Goal: Task Accomplishment & Management: Manage account settings

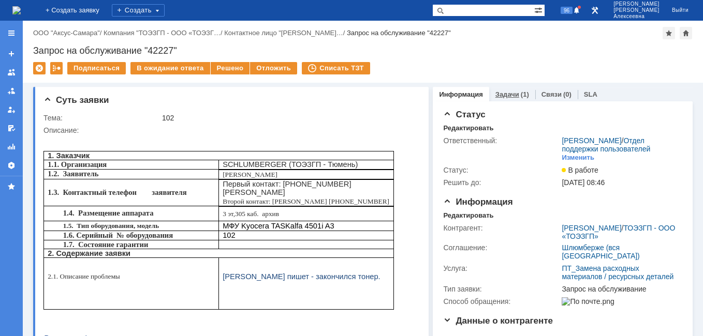
click at [495, 93] on link "Задачи" at bounding box center [507, 95] width 24 height 8
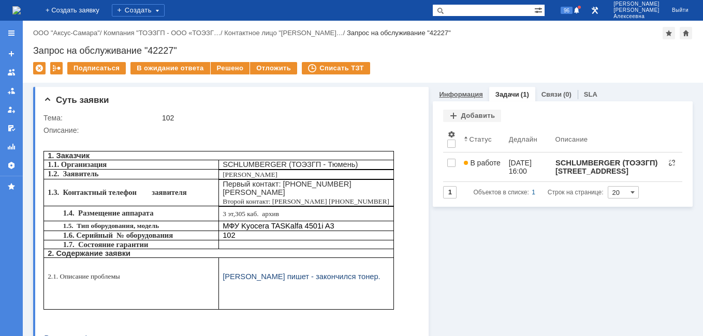
click at [468, 91] on link "Информация" at bounding box center [460, 95] width 43 height 8
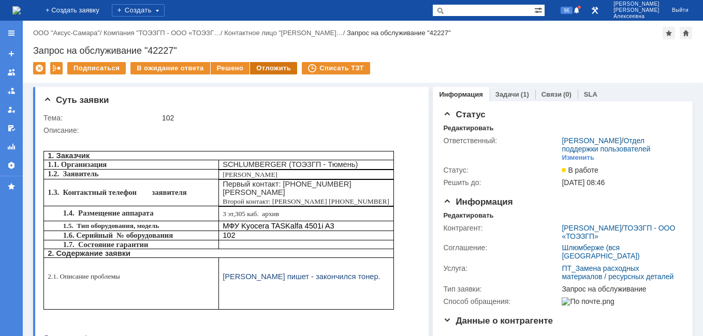
click at [260, 67] on div "Отложить" at bounding box center [273, 68] width 47 height 12
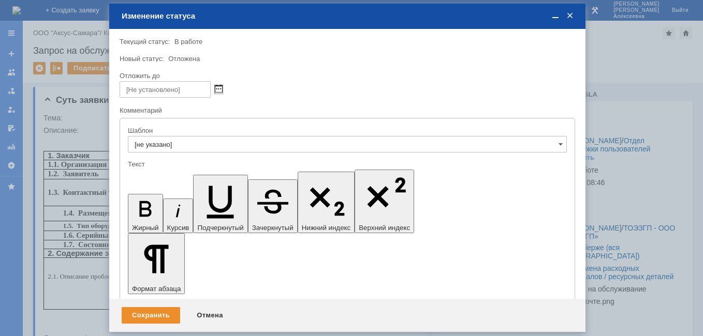
click at [219, 89] on span at bounding box center [219, 89] width 8 height 8
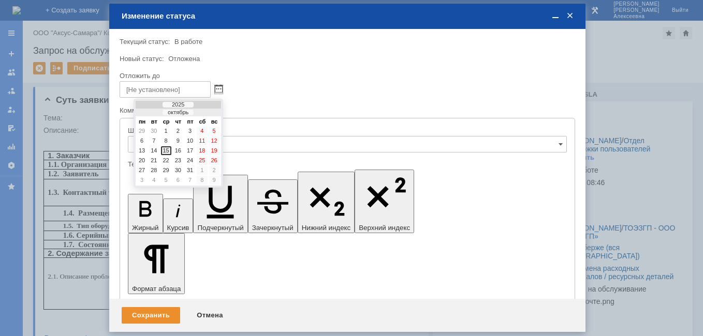
click at [169, 151] on div "15" at bounding box center [166, 151] width 10 height 9
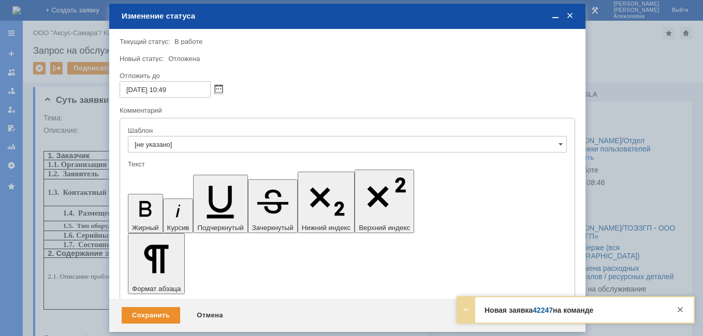
click at [167, 90] on input "15.10.2025 10:49" at bounding box center [165, 89] width 91 height 17
click at [169, 89] on input "15.10.2025 10:49" at bounding box center [165, 89] width 91 height 17
click at [182, 90] on input "15.10.2025 16:49" at bounding box center [165, 89] width 91 height 17
type input "[DATE] 16:00"
click at [149, 316] on div "Сохранить" at bounding box center [151, 316] width 58 height 17
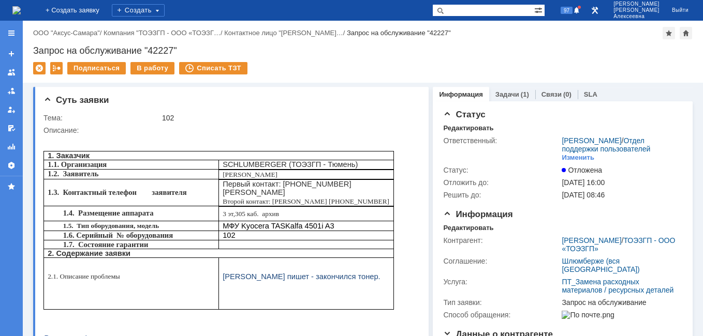
click at [21, 9] on img at bounding box center [16, 10] width 8 height 8
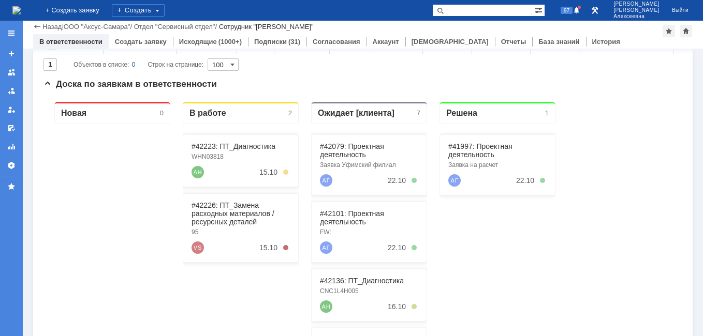
scroll to position [155, 0]
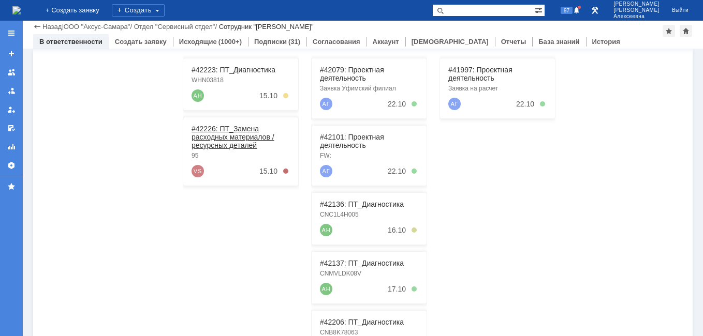
click at [218, 131] on link "#42226: ПТ_Замена расходных материалов / ресурсных деталей" at bounding box center [233, 137] width 83 height 25
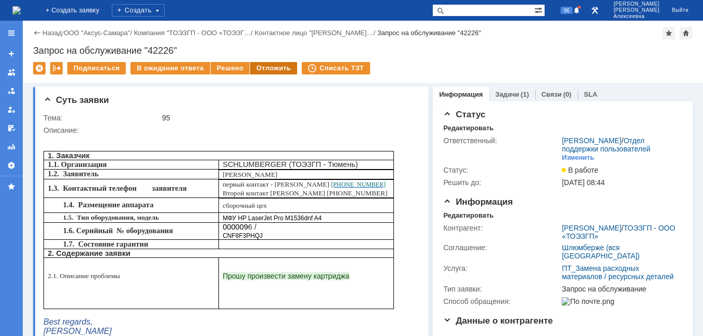
click at [271, 71] on div "Отложить" at bounding box center [273, 68] width 47 height 12
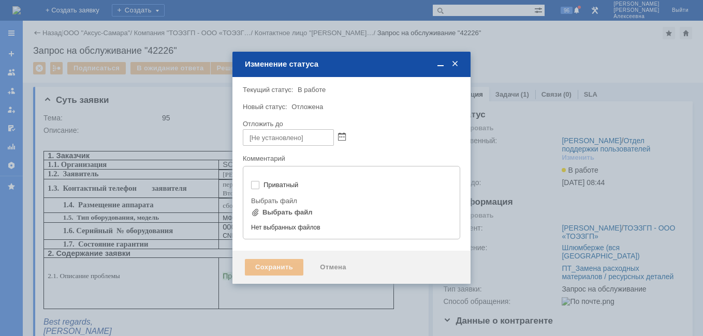
type input "[не указано]"
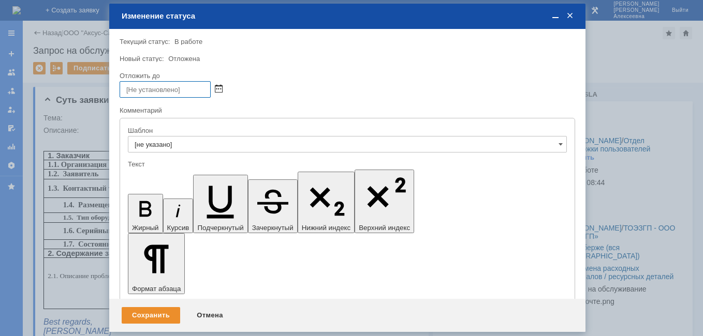
click at [219, 91] on span at bounding box center [219, 89] width 8 height 8
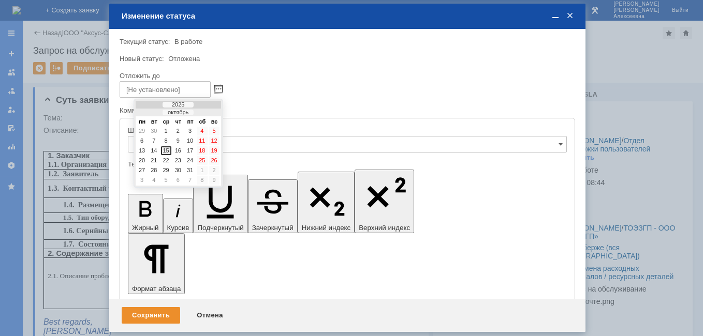
click at [168, 148] on div "15" at bounding box center [166, 151] width 10 height 9
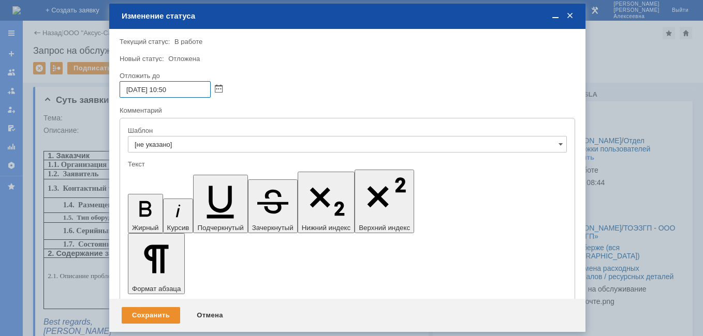
click at [170, 91] on input "[DATE] 10:50" at bounding box center [165, 89] width 91 height 17
click at [169, 90] on input "[DATE] 10:50" at bounding box center [165, 89] width 91 height 17
click at [183, 90] on input "[DATE] 16:50" at bounding box center [165, 89] width 91 height 17
type input "[DATE] 16:00"
click at [139, 322] on div "Сохранить" at bounding box center [151, 316] width 58 height 17
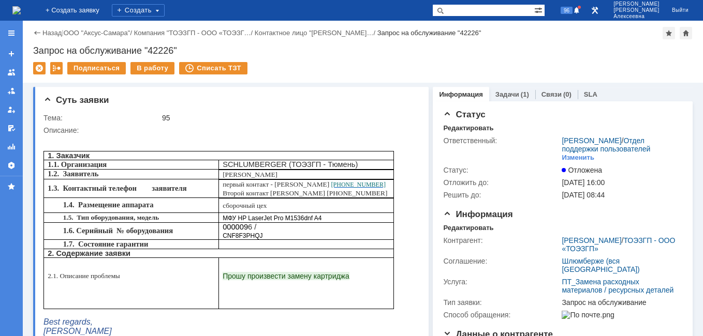
click at [21, 9] on img at bounding box center [16, 10] width 8 height 8
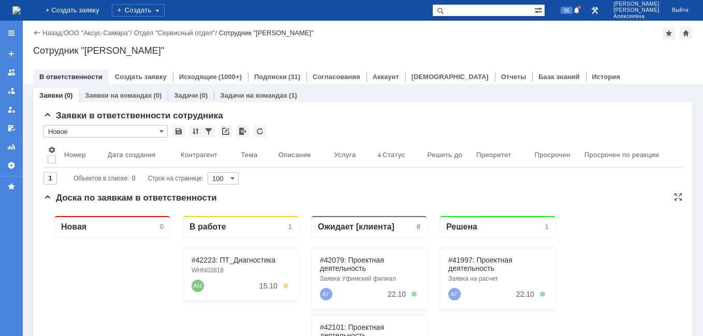
click at [221, 265] on div "#42223: ПТ_Диагностика WHN03818 АН 15.10" at bounding box center [241, 274] width 116 height 53
click at [220, 260] on link "#42223: ПТ_Диагностика" at bounding box center [234, 260] width 84 height 8
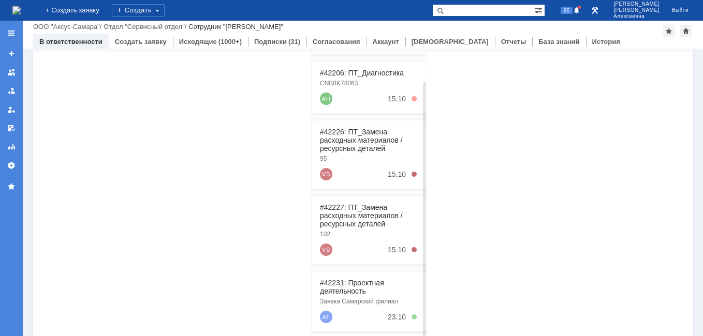
scroll to position [264, 0]
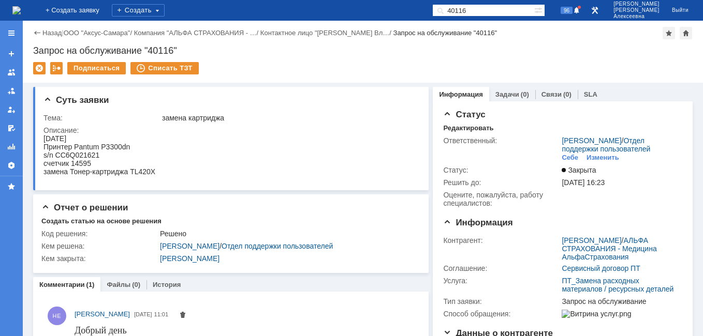
drag, startPoint x: 480, startPoint y: 10, endPoint x: 489, endPoint y: 10, distance: 8.3
click at [482, 11] on input "40116" at bounding box center [483, 10] width 102 height 12
click at [481, 9] on input "40116" at bounding box center [483, 10] width 102 height 12
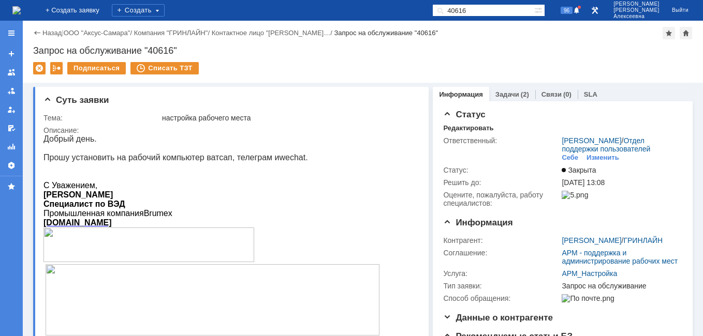
click at [478, 13] on input "40616" at bounding box center [483, 10] width 102 height 12
type input "41616"
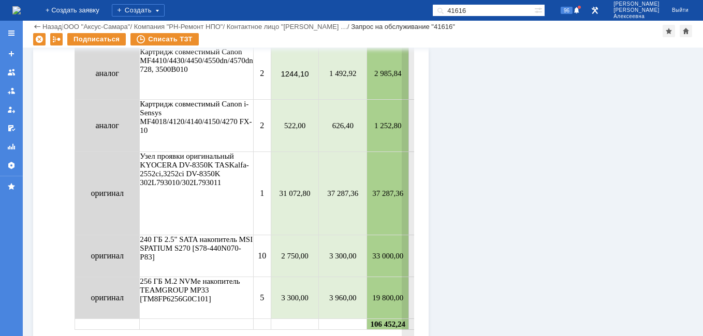
scroll to position [3054, 0]
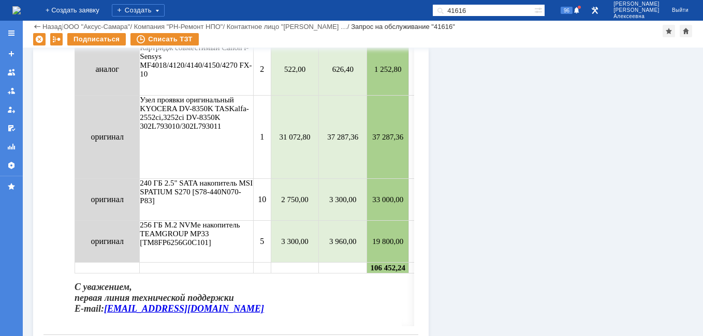
click at [21, 8] on img at bounding box center [16, 10] width 8 height 8
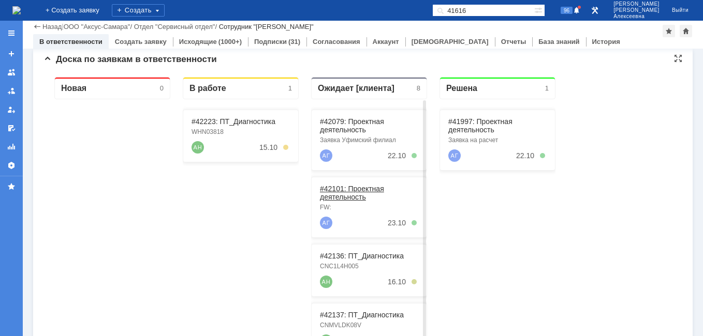
click at [356, 187] on link "#42101: Проектная деятельность" at bounding box center [352, 193] width 64 height 17
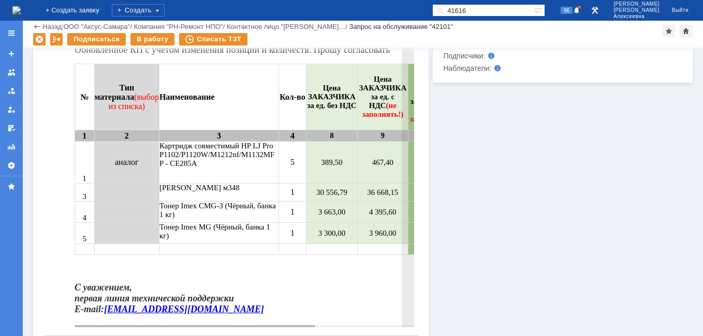
scroll to position [466, 0]
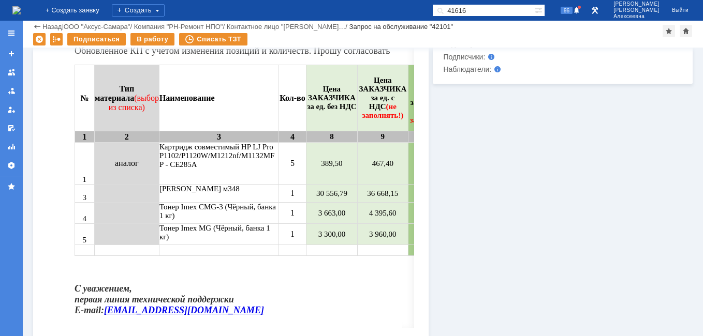
click at [19, 10] on img at bounding box center [16, 10] width 8 height 8
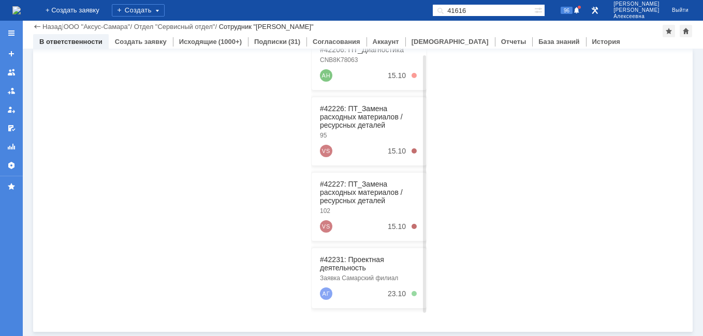
scroll to position [167, 0]
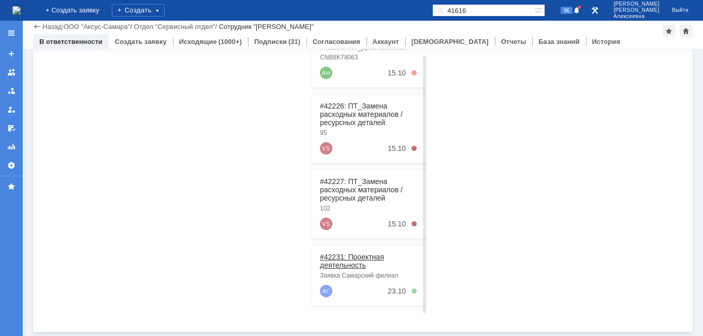
click at [350, 257] on link "#42231: Проектная деятельность" at bounding box center [352, 261] width 64 height 17
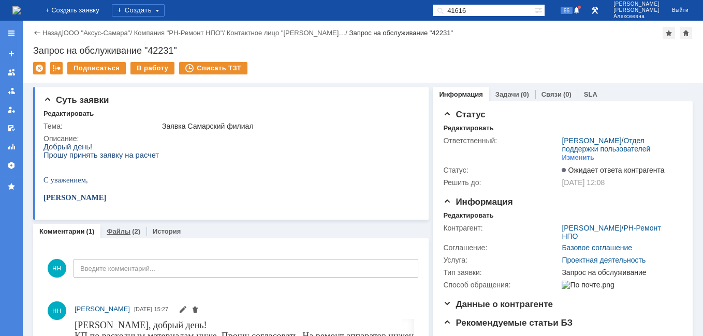
click at [114, 234] on link "Файлы" at bounding box center [119, 232] width 24 height 8
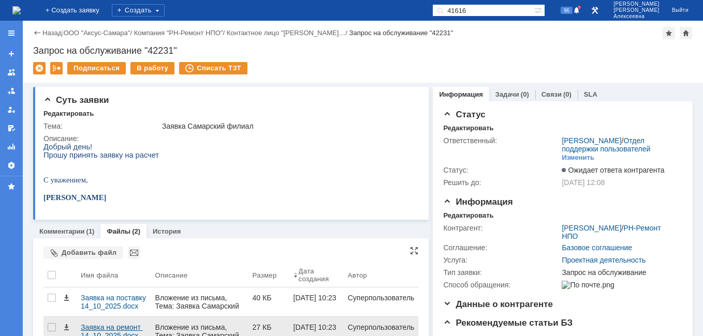
click at [109, 330] on div "Заявка на ремонт 14_10_2025.docx" at bounding box center [114, 332] width 66 height 17
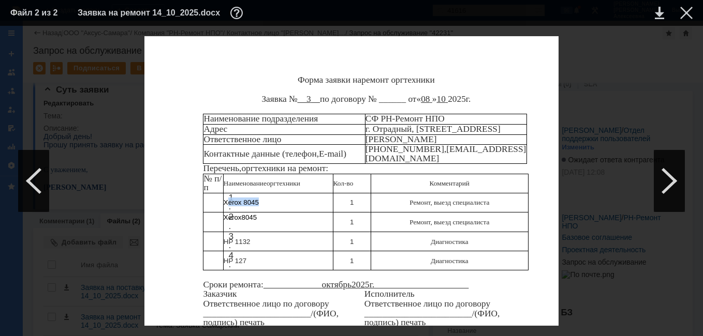
drag, startPoint x: 226, startPoint y: 193, endPoint x: 260, endPoint y: 194, distance: 34.2
click at [260, 198] on p "Хе r ох 8045" at bounding box center [278, 202] width 109 height 9
click at [262, 198] on p "Хе r ох 8045" at bounding box center [278, 202] width 109 height 9
drag, startPoint x: 262, startPoint y: 196, endPoint x: 241, endPoint y: 194, distance: 21.9
copy p "Хе r ох 8045"
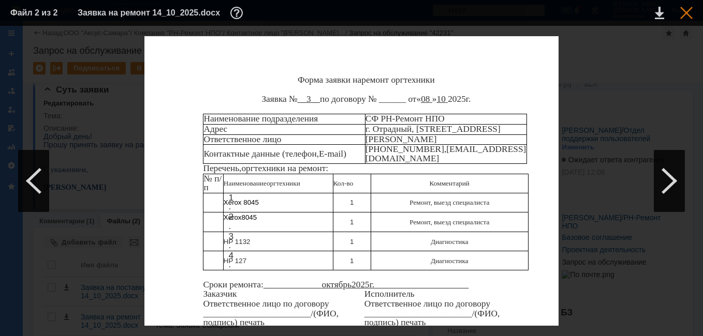
click at [687, 9] on div at bounding box center [686, 13] width 12 height 12
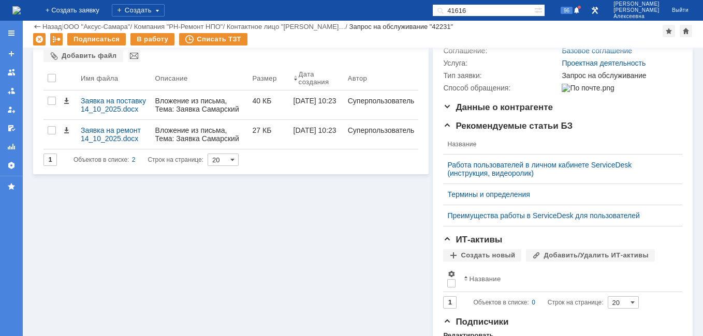
scroll to position [166, 0]
